Goal: Find specific page/section

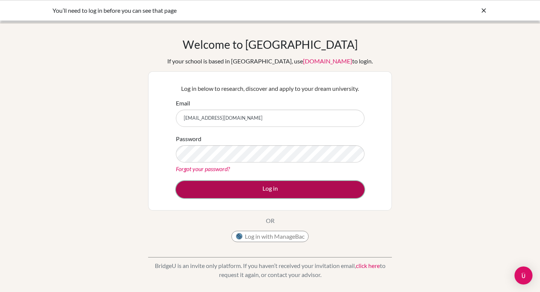
click at [271, 191] on button "Log in" at bounding box center [270, 189] width 189 height 17
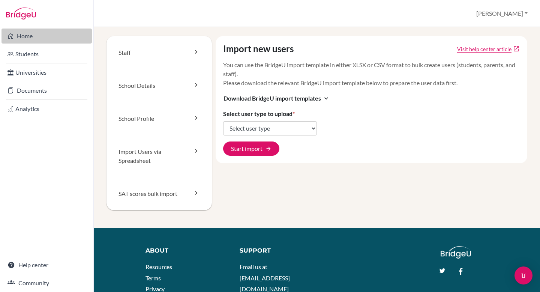
click at [35, 30] on link "Home" at bounding box center [47, 36] width 90 height 15
click at [48, 35] on link "Home" at bounding box center [47, 36] width 90 height 15
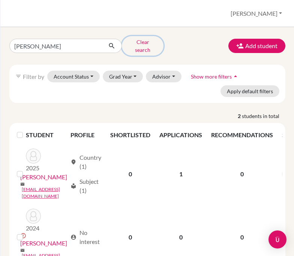
click at [134, 42] on button "Clear search" at bounding box center [143, 46] width 42 height 20
